Goal: Task Accomplishment & Management: Manage account settings

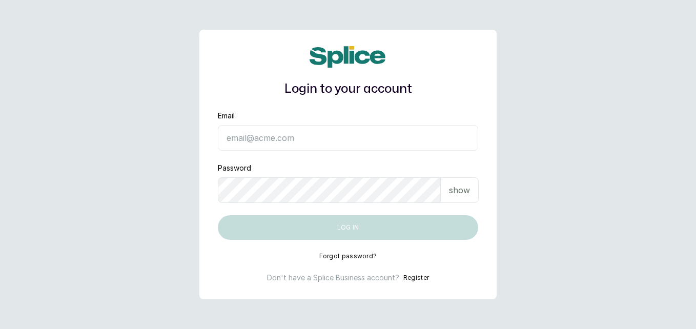
type input "shopanoint@gmail.com"
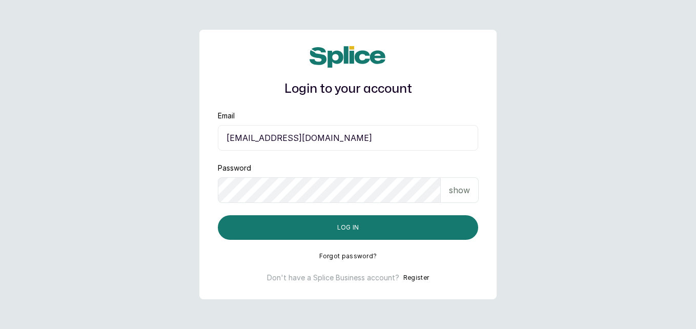
click at [591, 24] on main "Login to your account Email shopanoint@gmail.com Password show Log in Forgot pa…" at bounding box center [348, 164] width 696 height 329
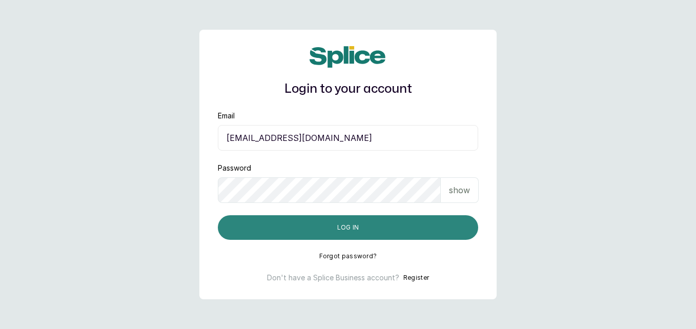
click at [384, 222] on button "Log in" at bounding box center [348, 227] width 261 height 25
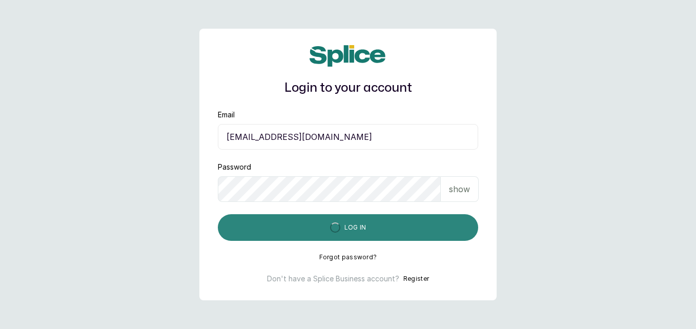
click at [384, 222] on button "Log in" at bounding box center [348, 227] width 261 height 27
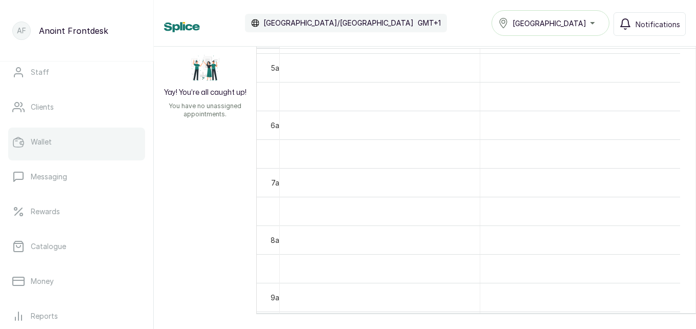
scroll to position [115, 0]
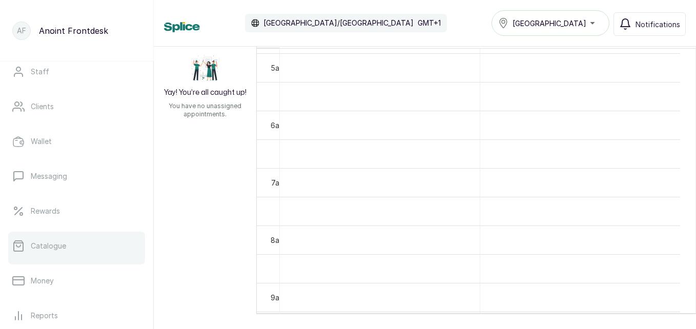
click at [67, 246] on link "Catalogue" at bounding box center [76, 246] width 137 height 29
